Goal: Check status: Check status

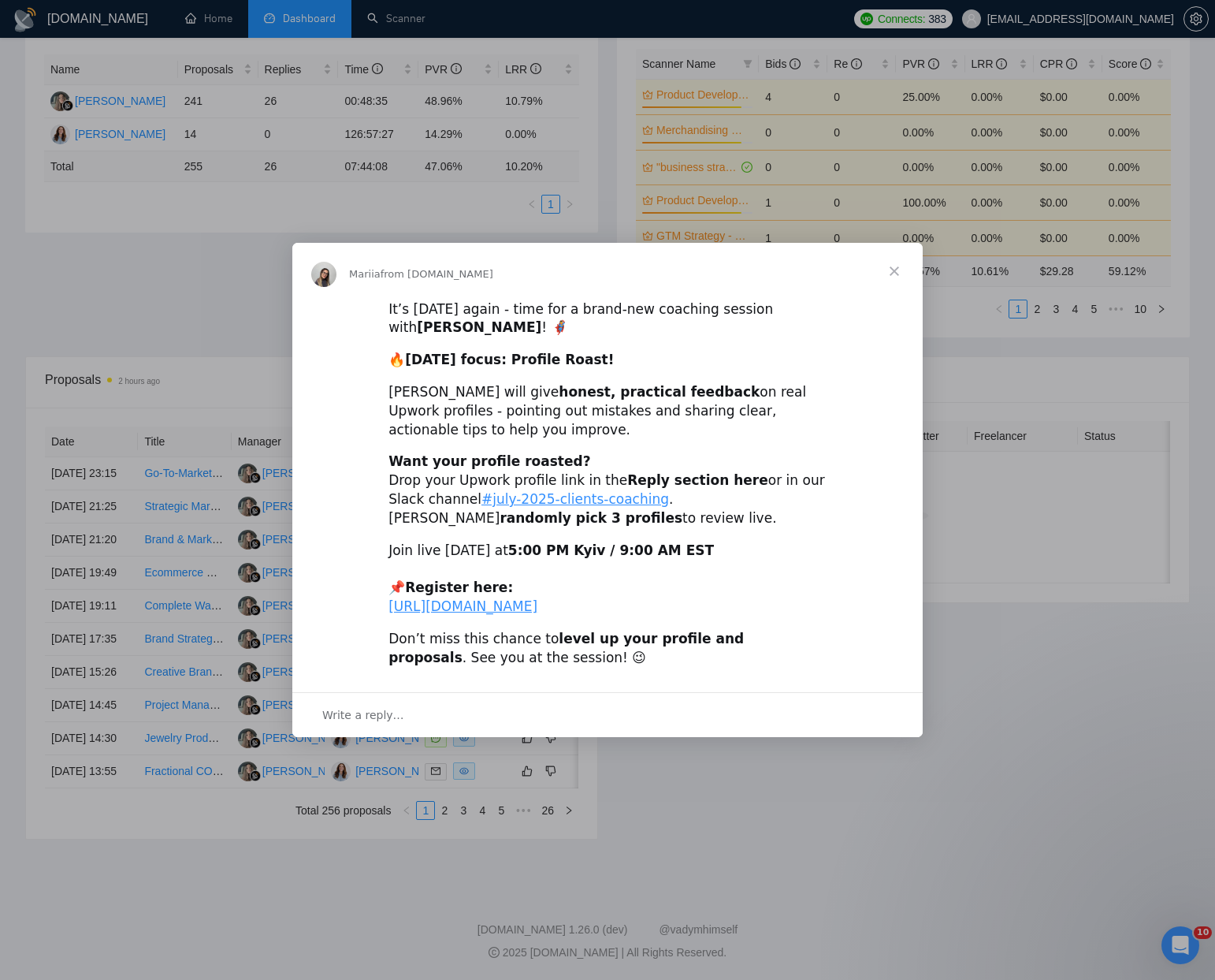
scroll to position [424, 0]
click at [890, 254] on span "Close" at bounding box center [894, 270] width 57 height 57
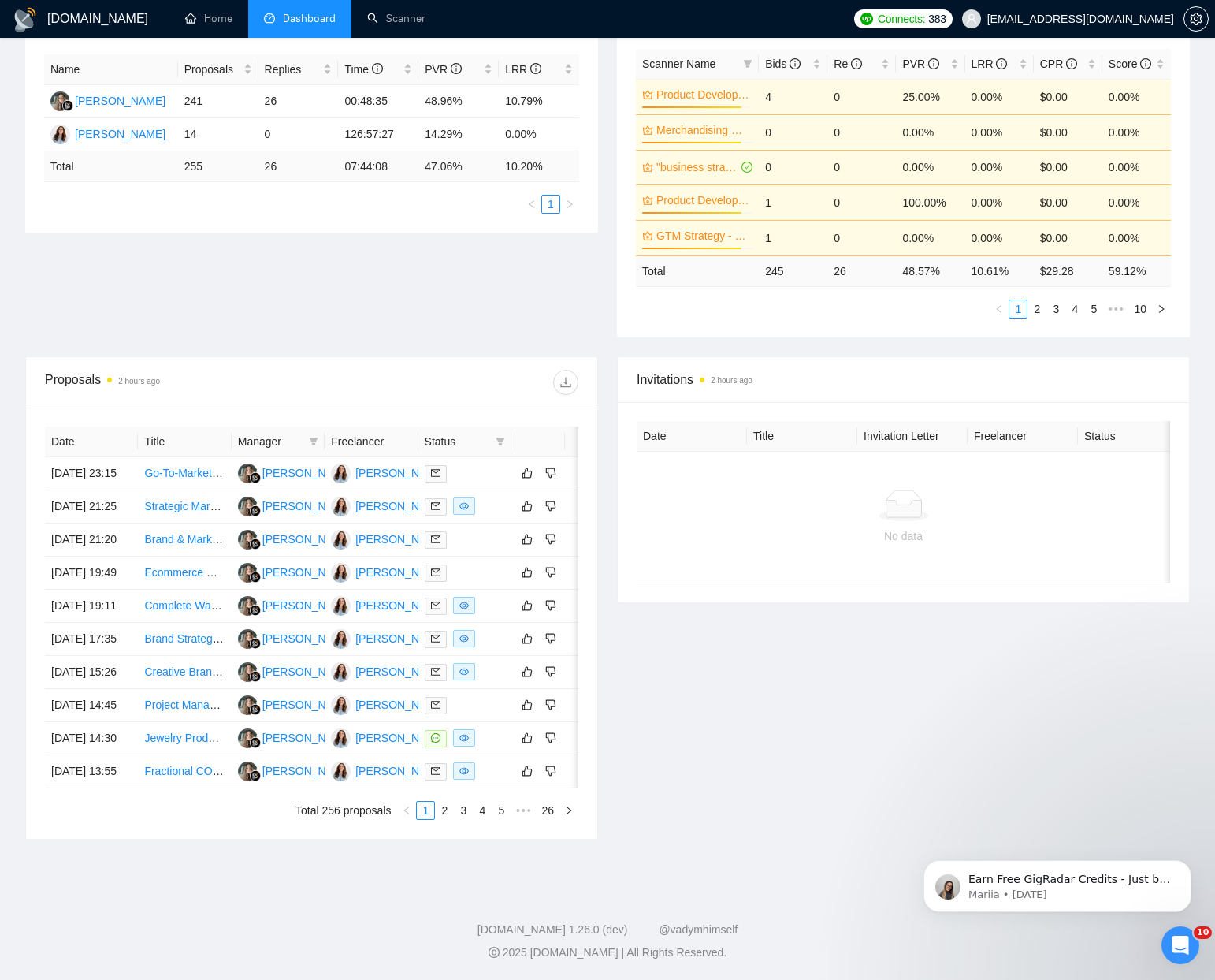
scroll to position [0, 0]
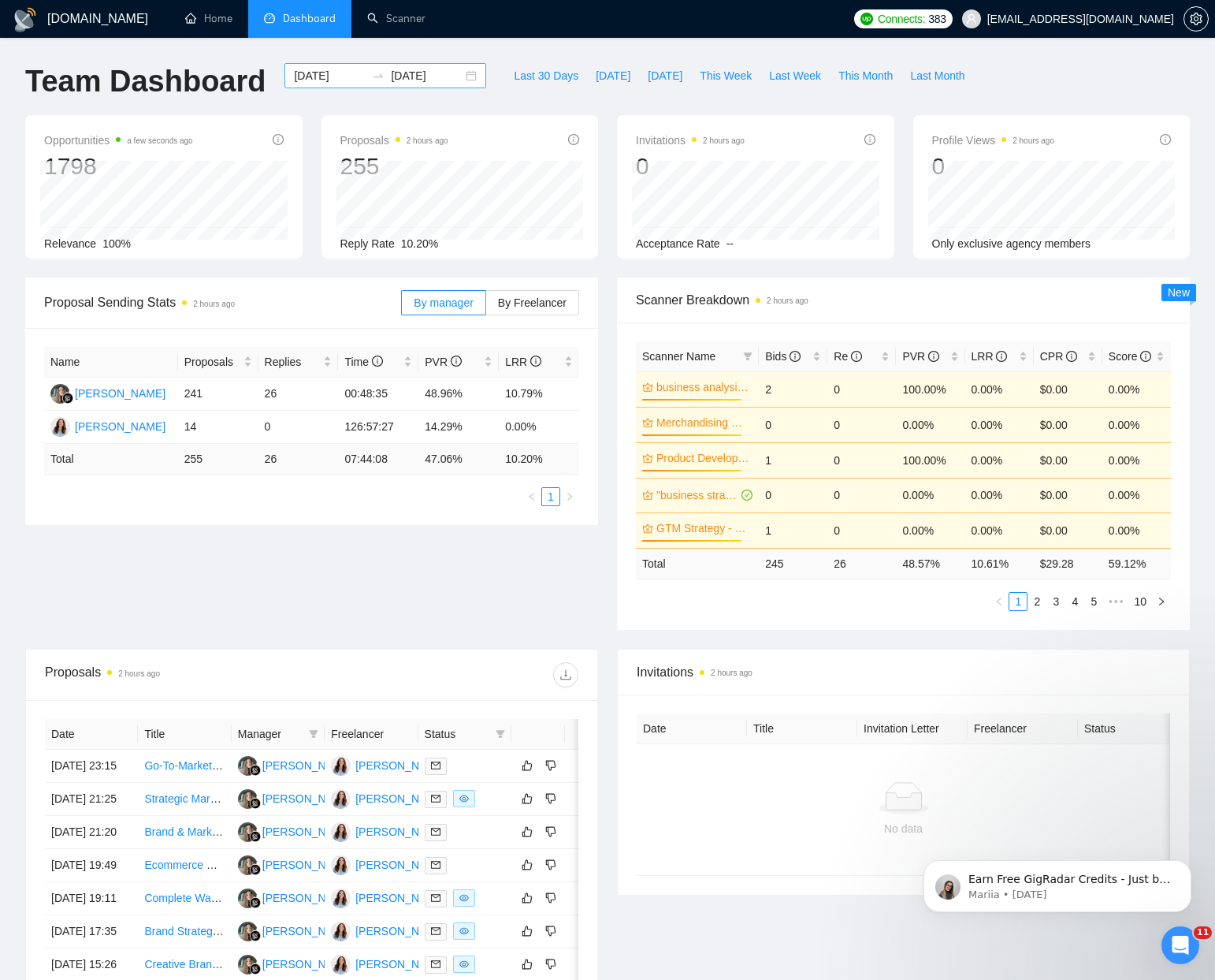
click at [463, 77] on div "2025-08-03 2025-09-02" at bounding box center [385, 75] width 202 height 25
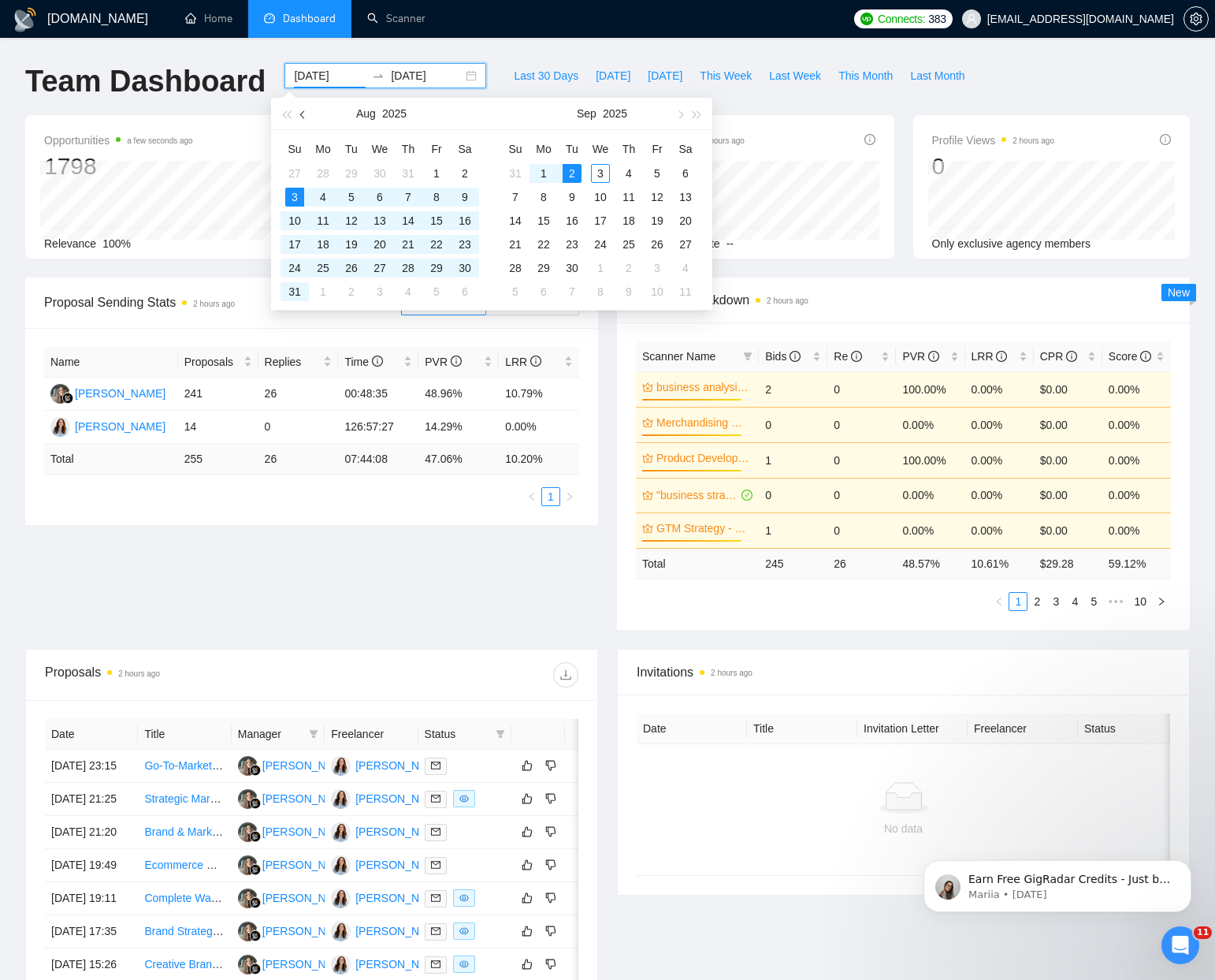
click at [304, 115] on span "button" at bounding box center [304, 114] width 8 height 8
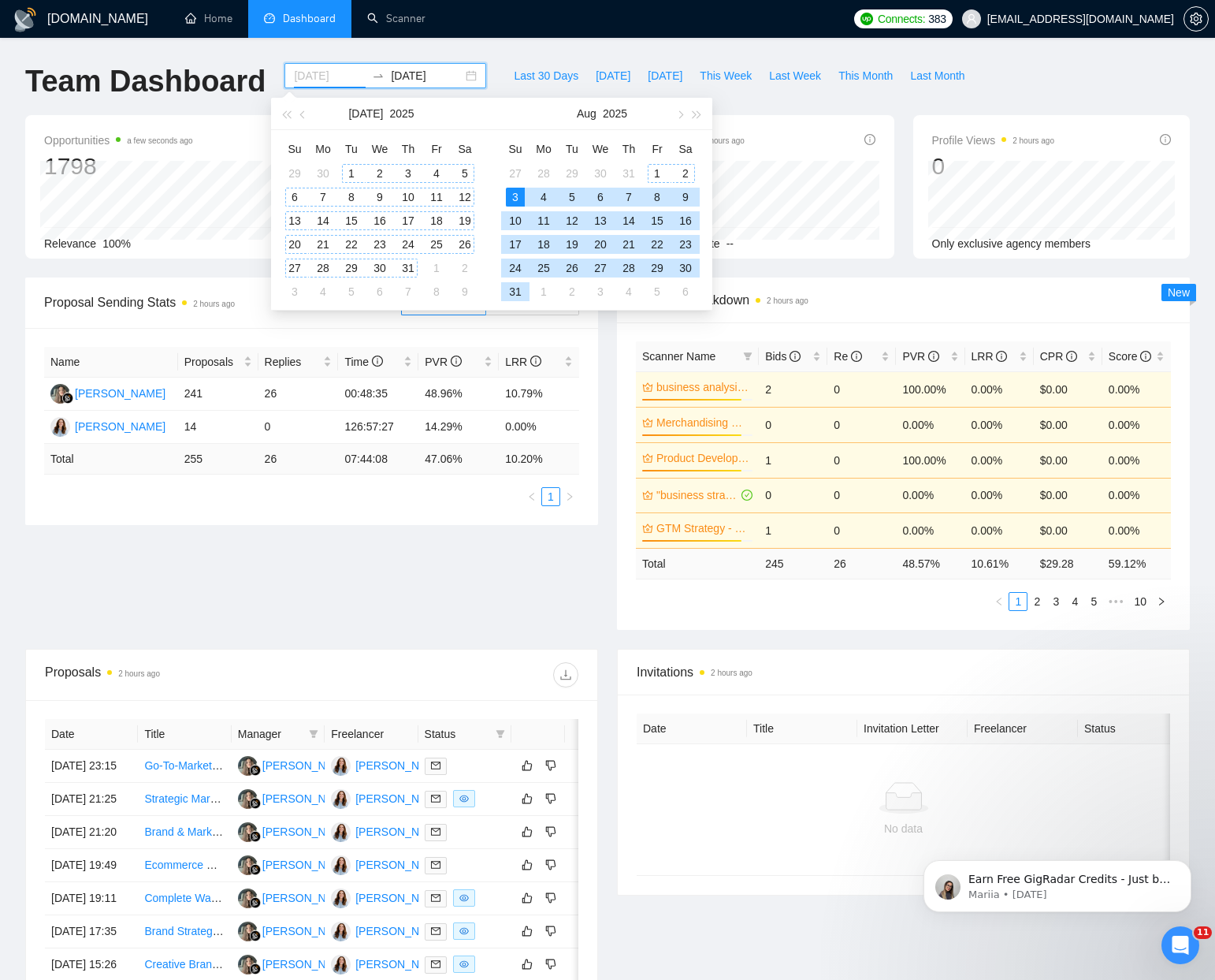
type input "[DATE]"
click at [351, 171] on div "1" at bounding box center [352, 173] width 19 height 19
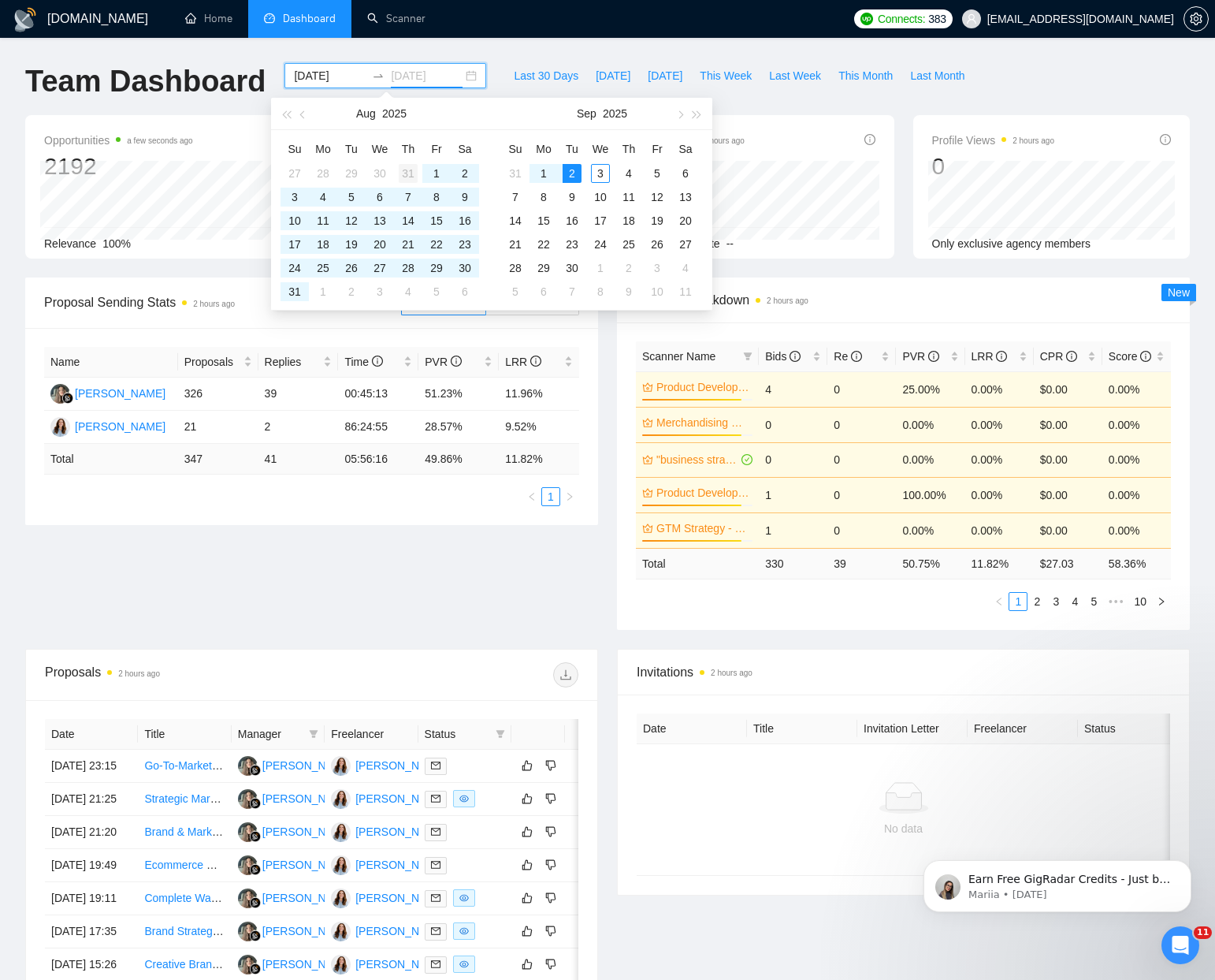
type input "[DATE]"
click at [407, 170] on div "31" at bounding box center [408, 173] width 19 height 19
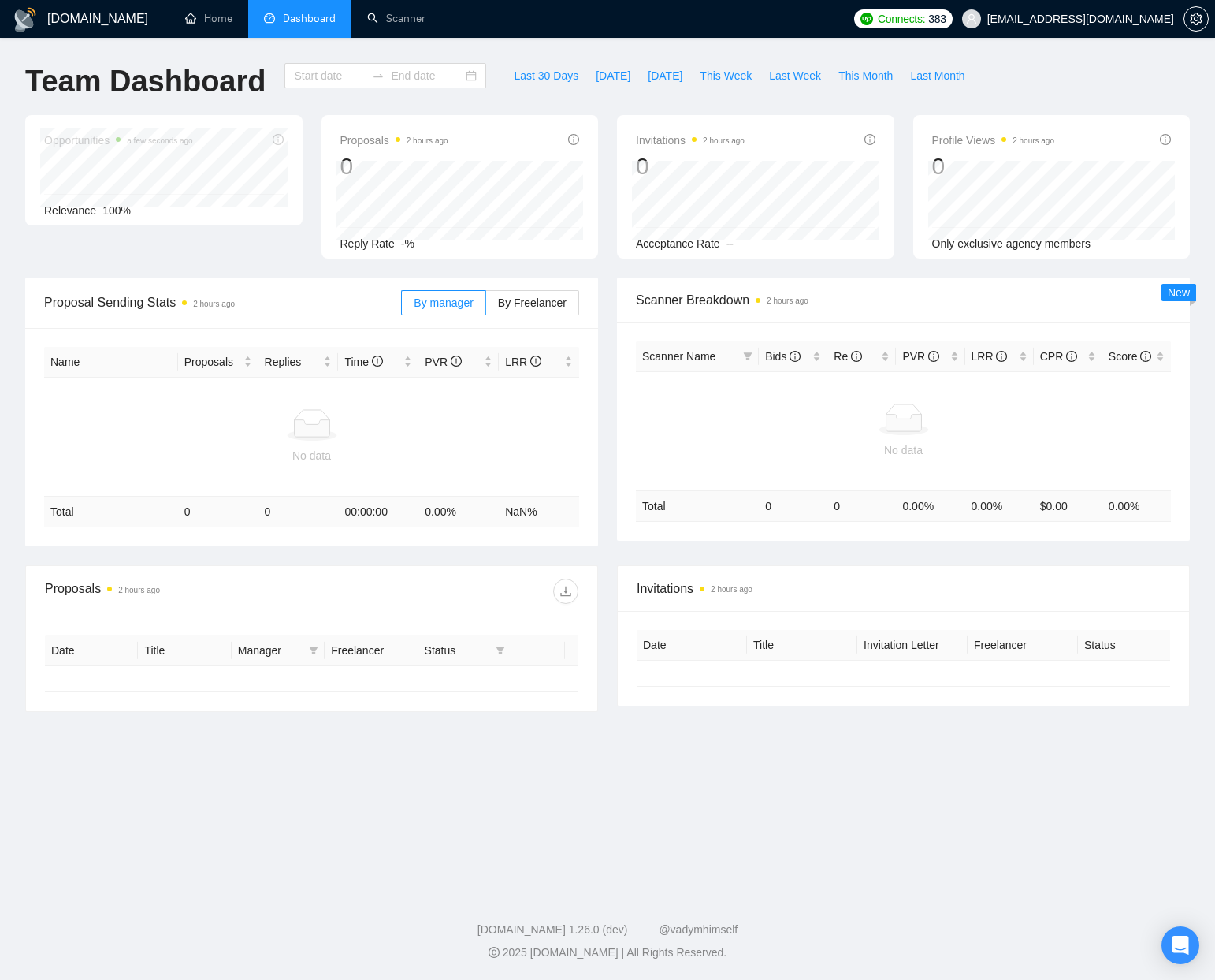
type input "[DATE]"
